Goal: Task Accomplishment & Management: Use online tool/utility

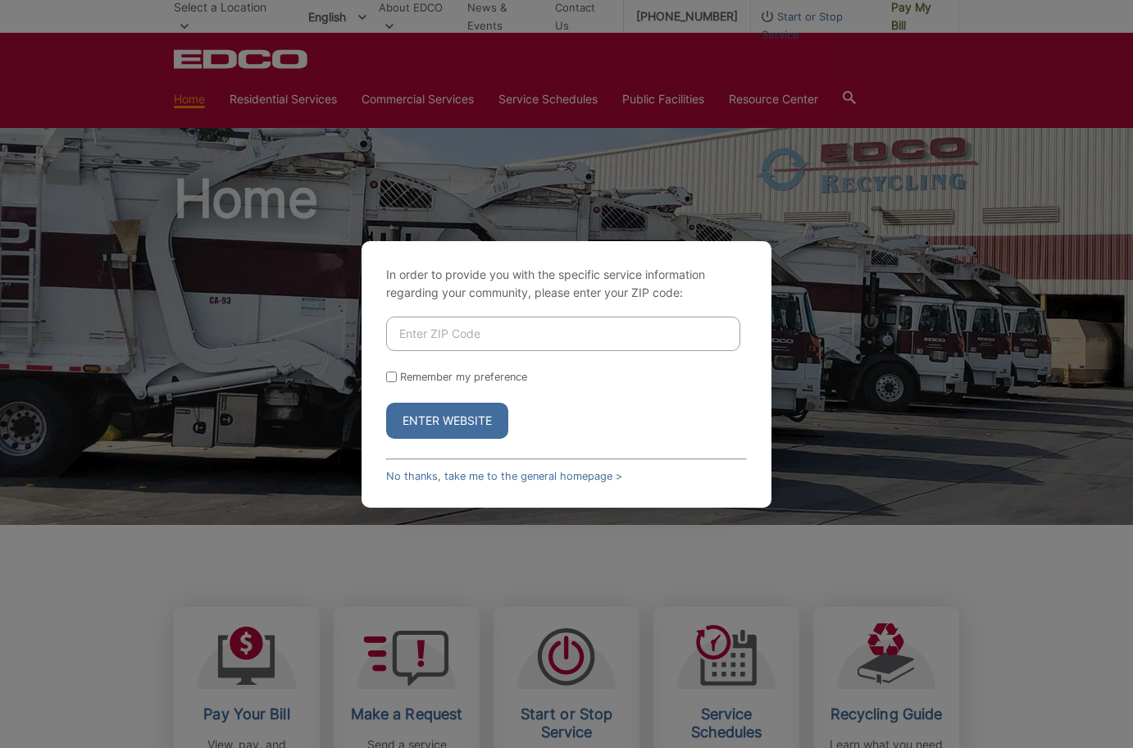
scroll to position [1194, 0]
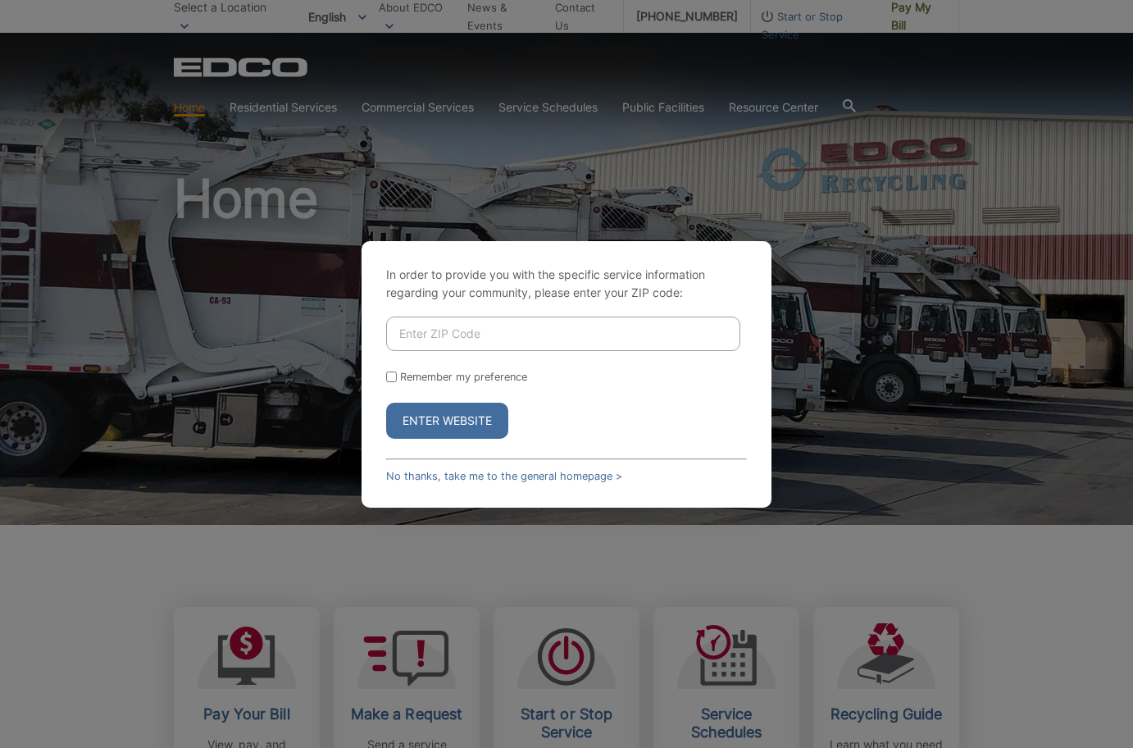
click at [415, 335] on input "Enter ZIP Code" at bounding box center [563, 334] width 354 height 34
type input "92029"
click at [391, 378] on input "Remember my preference" at bounding box center [391, 376] width 11 height 11
checkbox input "true"
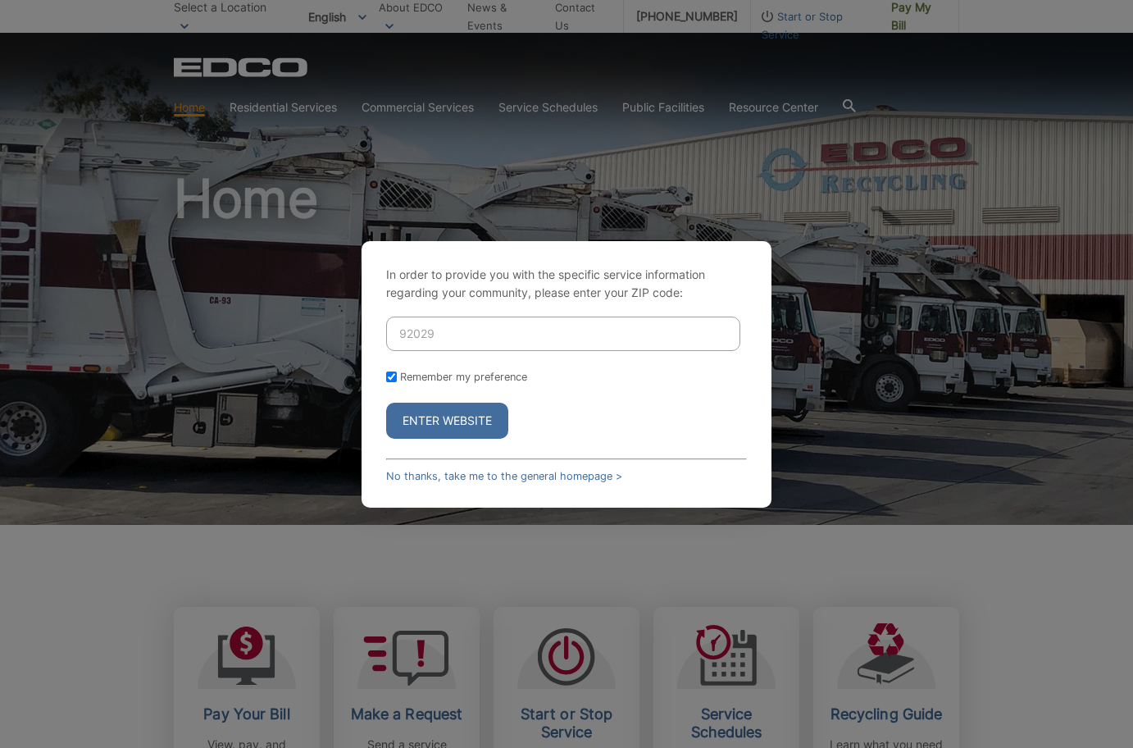
click at [439, 423] on button "Enter Website" at bounding box center [447, 421] width 122 height 36
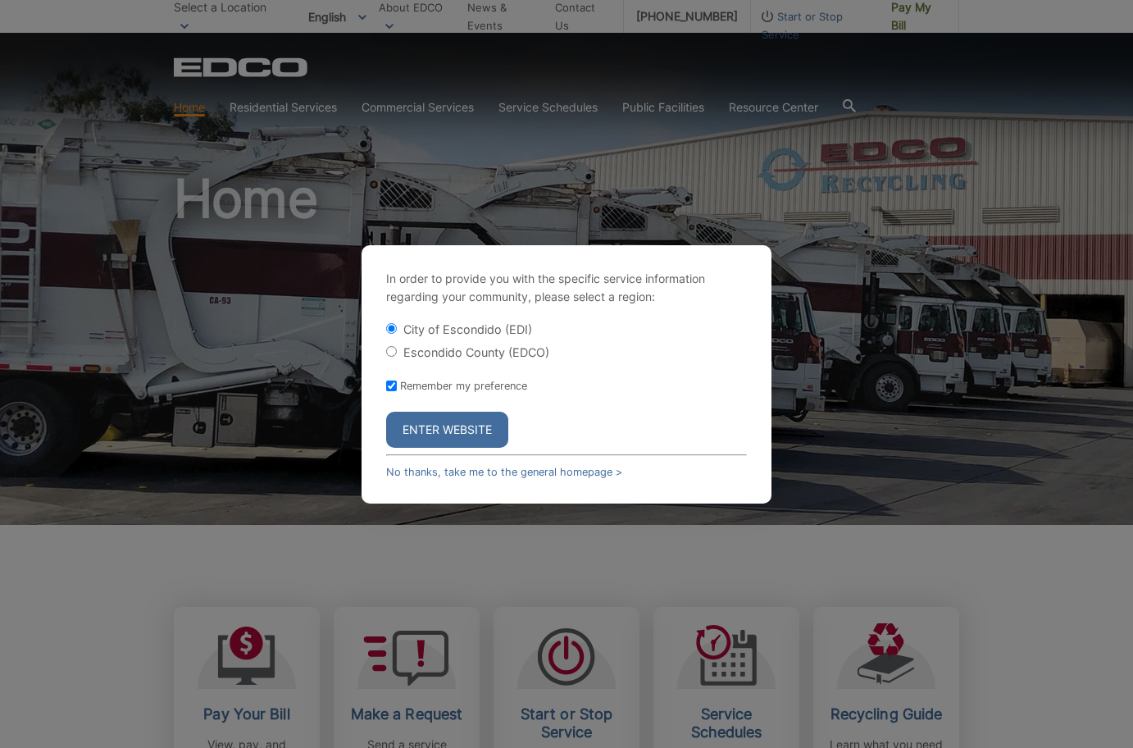
click at [393, 350] on input "Escondido County (EDCO)" at bounding box center [391, 351] width 11 height 11
radio input "true"
click at [454, 434] on button "Enter Website" at bounding box center [447, 430] width 122 height 36
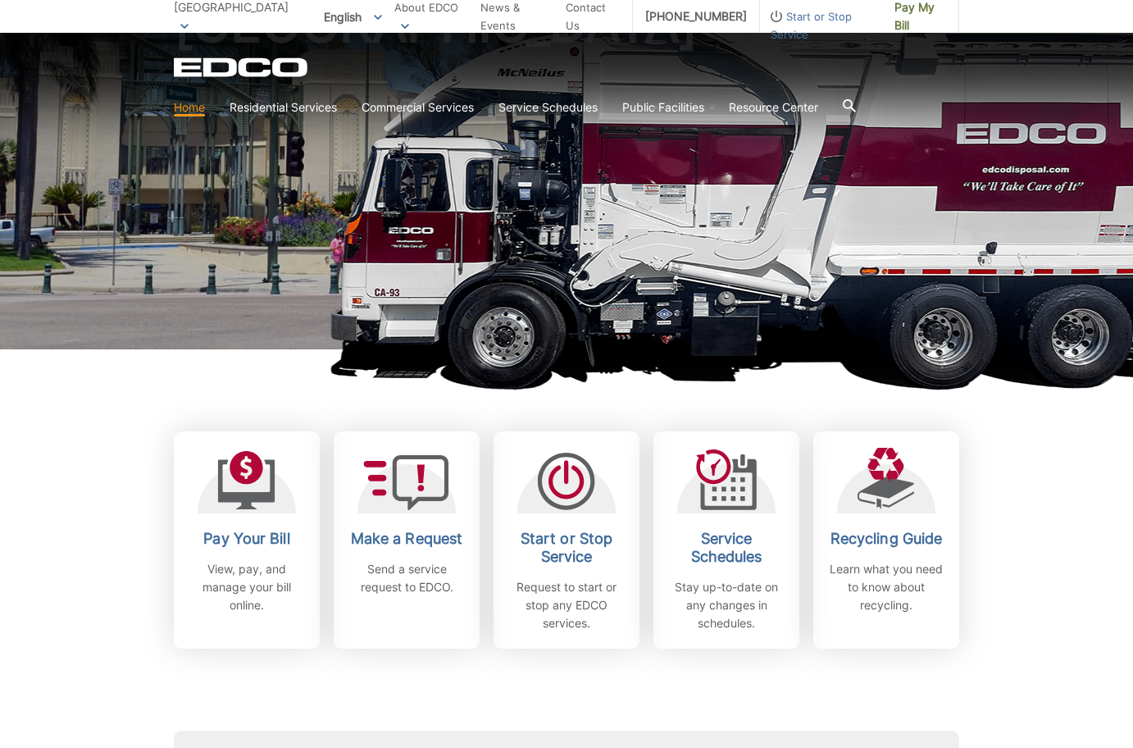
scroll to position [183, 0]
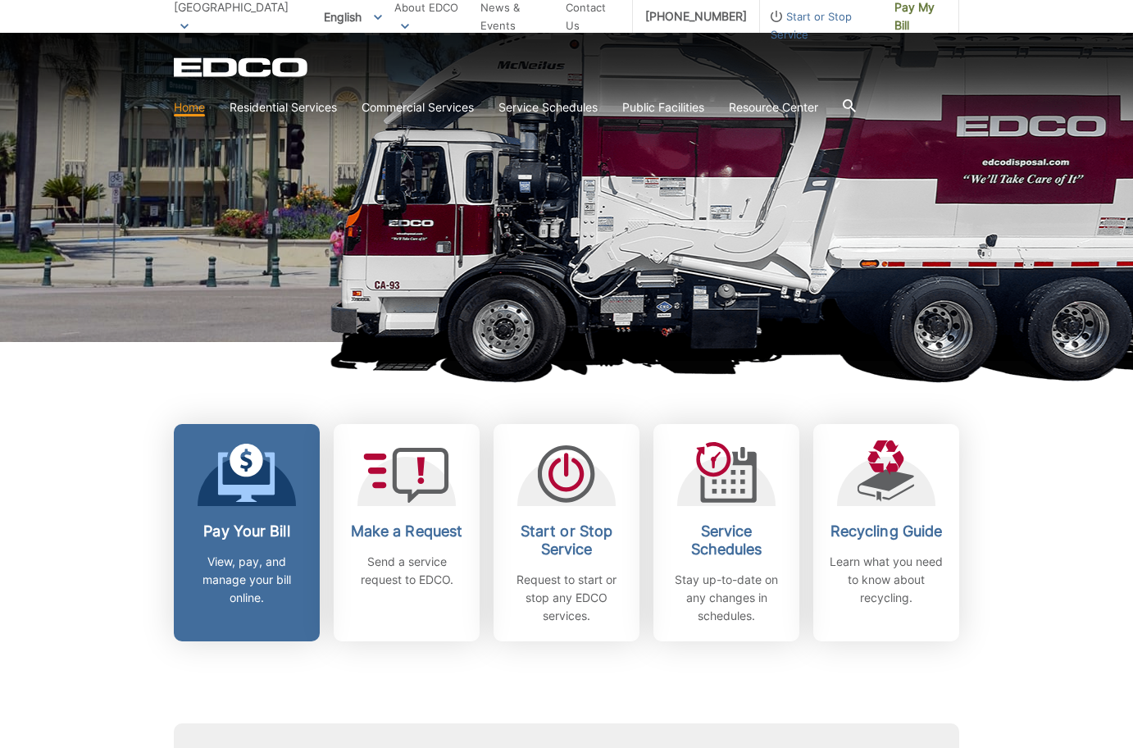
click at [264, 509] on link "Pay Your Bill View, pay, and manage your bill online." at bounding box center [247, 532] width 146 height 217
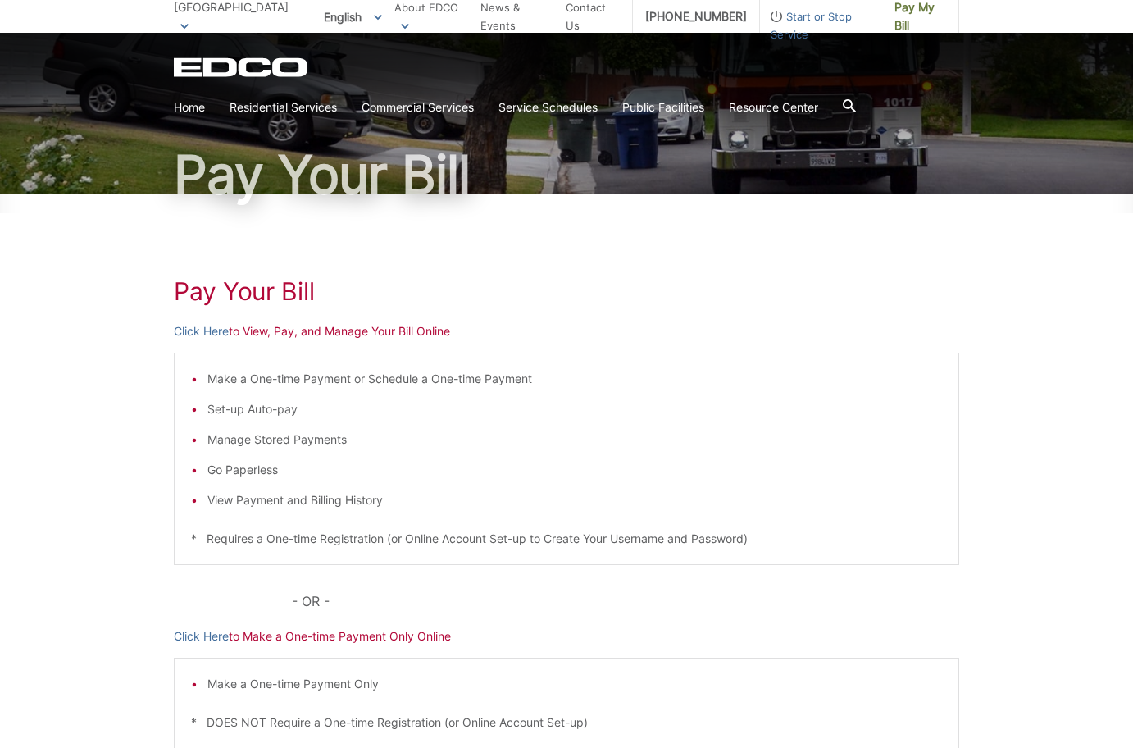
scroll to position [95, 0]
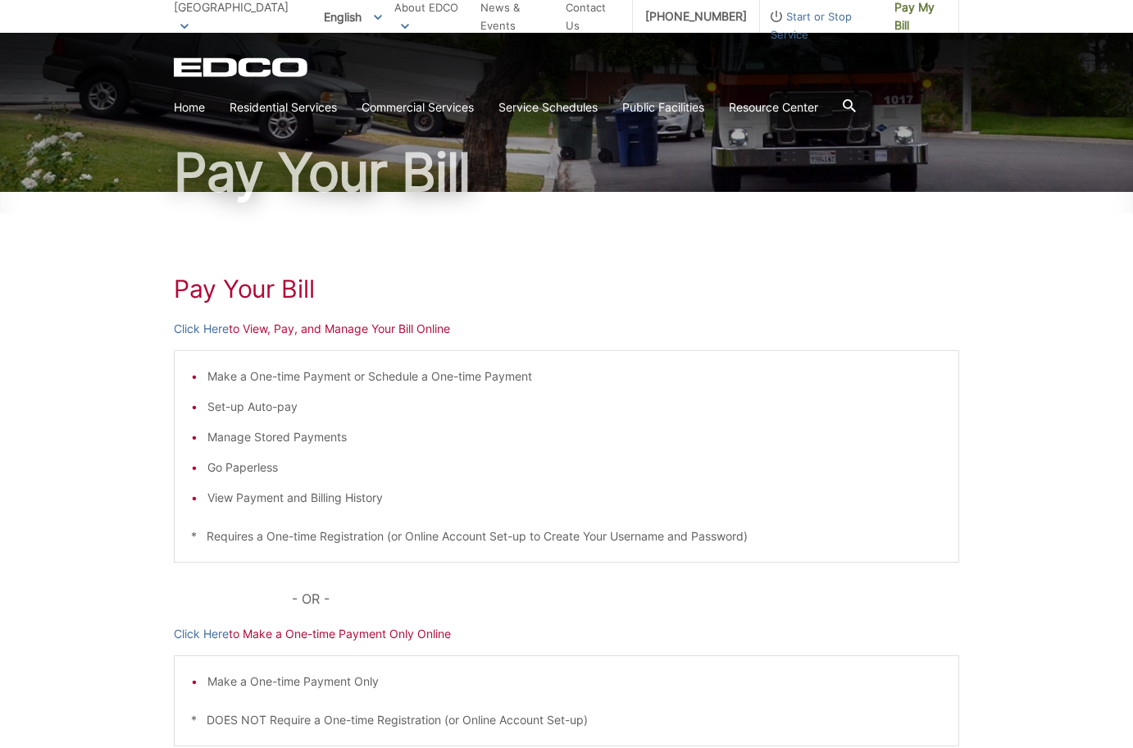
click at [321, 329] on p "Click Here to View, Pay, and Manage Your Bill Online" at bounding box center [567, 329] width 786 height 18
click at [207, 328] on link "Click Here" at bounding box center [201, 329] width 55 height 18
